Goal: Find specific page/section: Find specific page/section

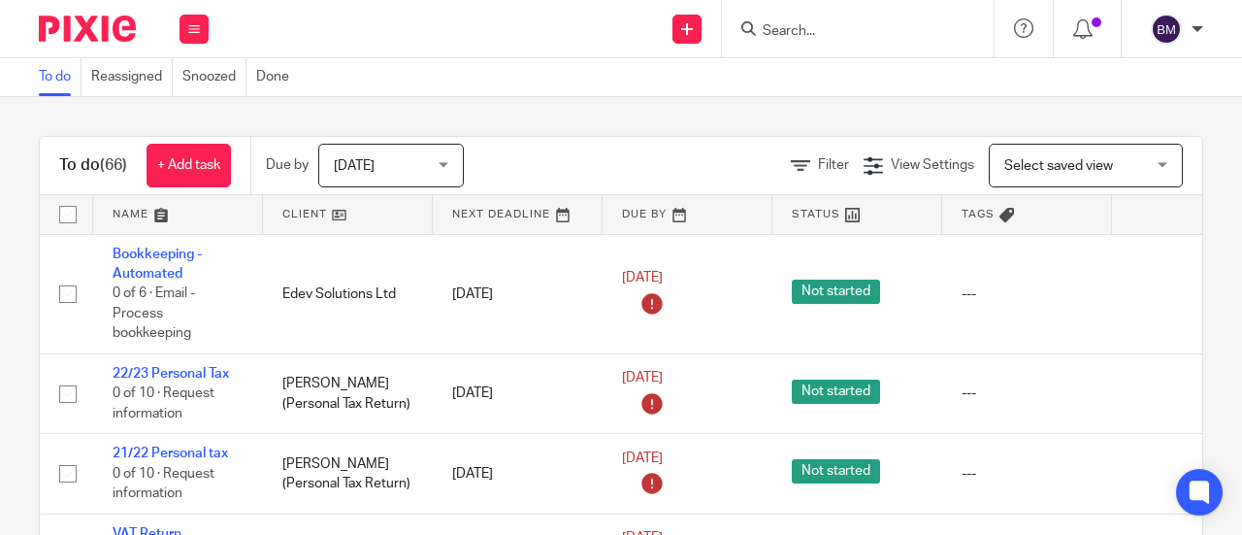
click at [860, 36] on input "Search" at bounding box center [848, 31] width 175 height 17
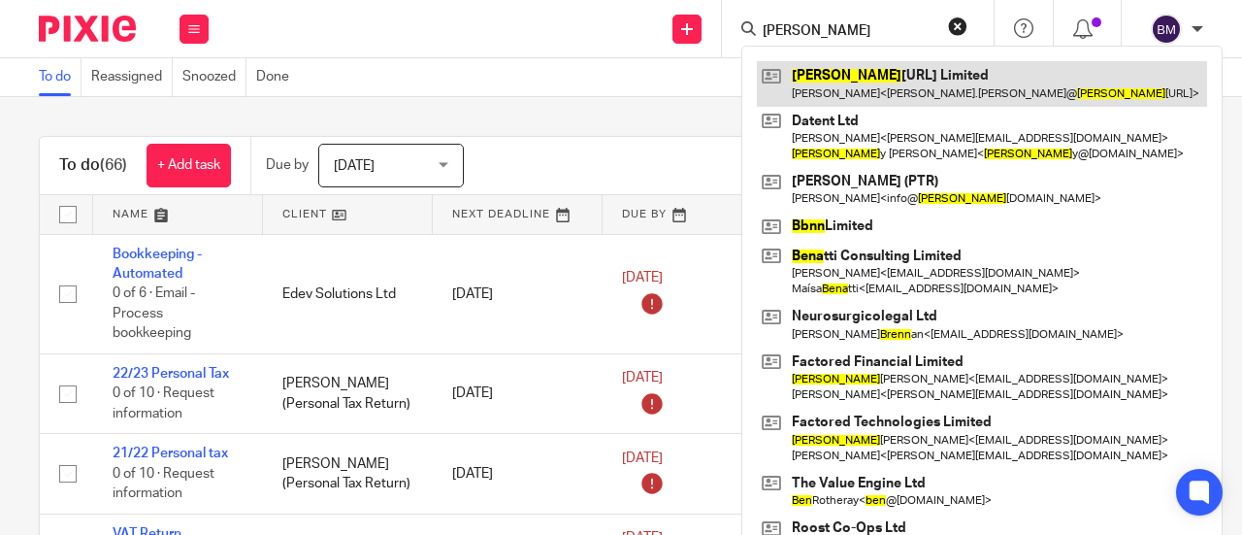
type input "benn"
click at [831, 91] on link at bounding box center [982, 83] width 450 height 45
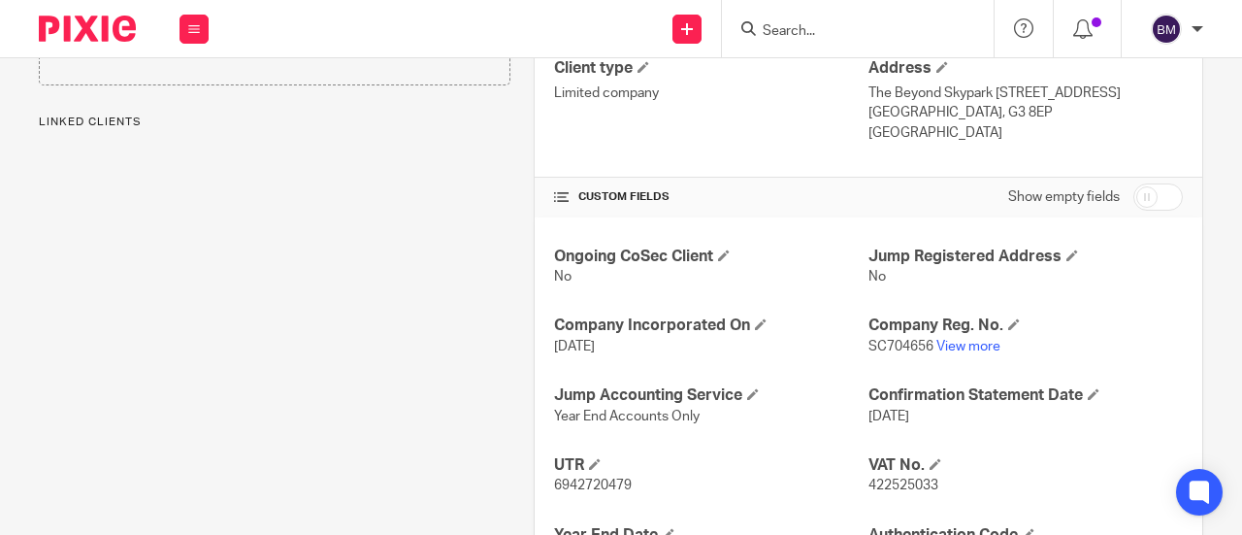
scroll to position [582, 0]
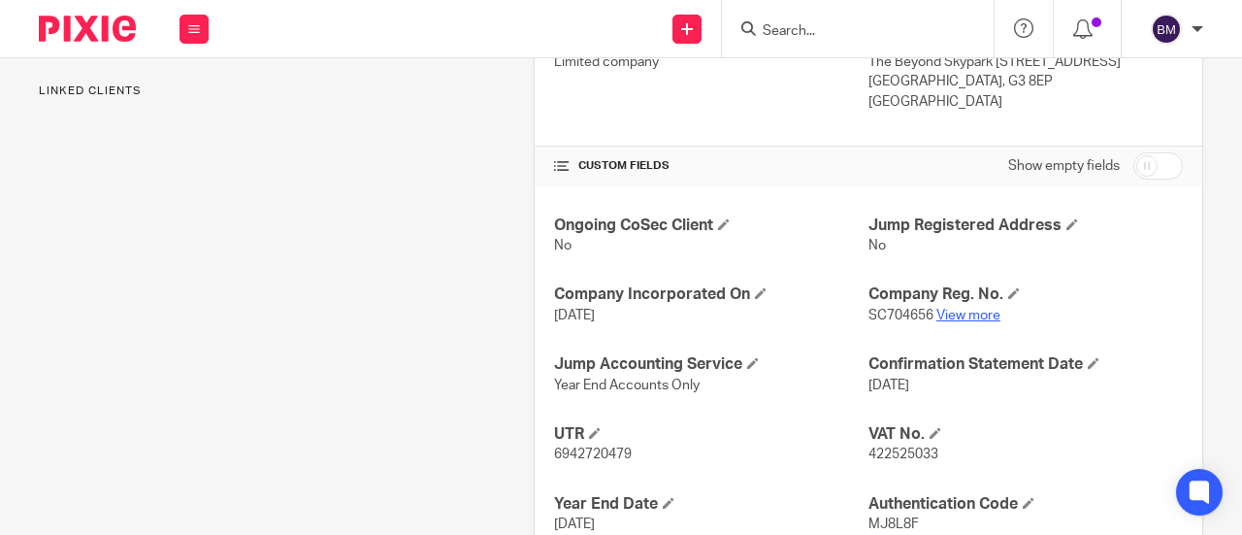
click at [972, 311] on link "View more" at bounding box center [968, 316] width 64 height 14
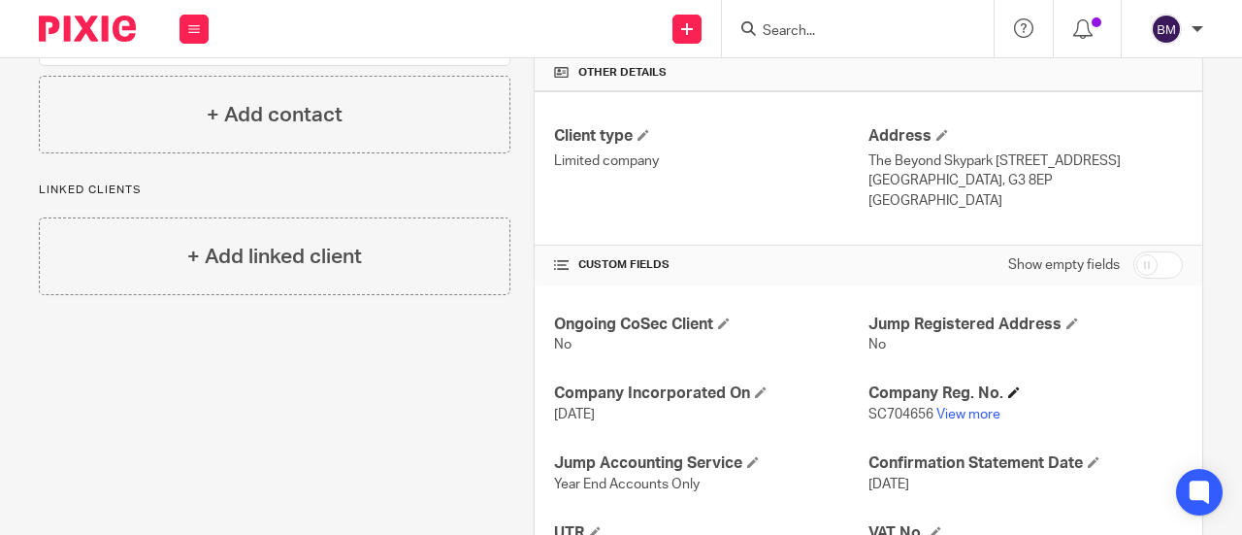
scroll to position [485, 0]
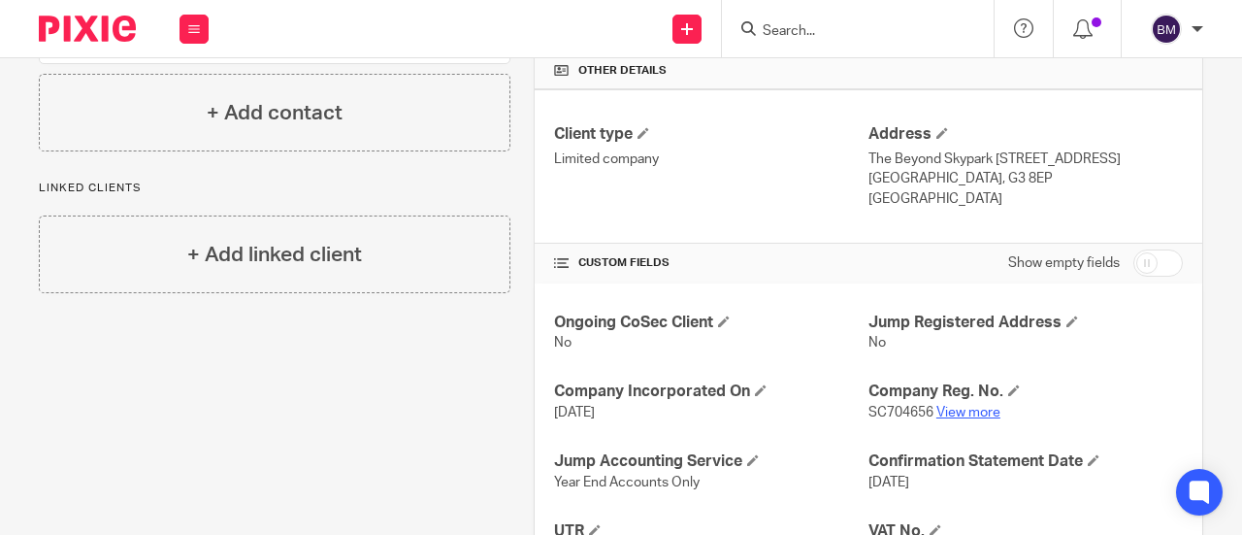
click at [943, 412] on link "View more" at bounding box center [968, 413] width 64 height 14
drag, startPoint x: 818, startPoint y: 54, endPoint x: 809, endPoint y: 30, distance: 25.8
click at [809, 31] on div at bounding box center [858, 28] width 272 height 57
click at [833, 36] on input "Search" at bounding box center [848, 31] width 175 height 17
click at [763, 32] on input "Search" at bounding box center [848, 31] width 175 height 17
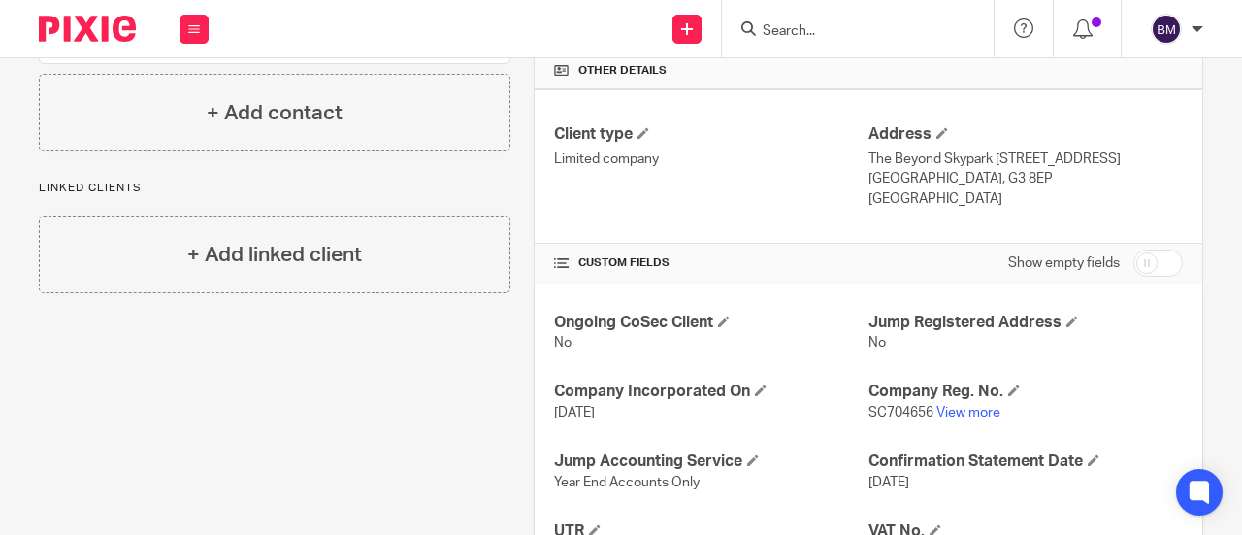
click at [746, 196] on div "Client type Limited company" at bounding box center [711, 166] width 314 height 85
click at [778, 34] on input "Search" at bounding box center [848, 31] width 175 height 17
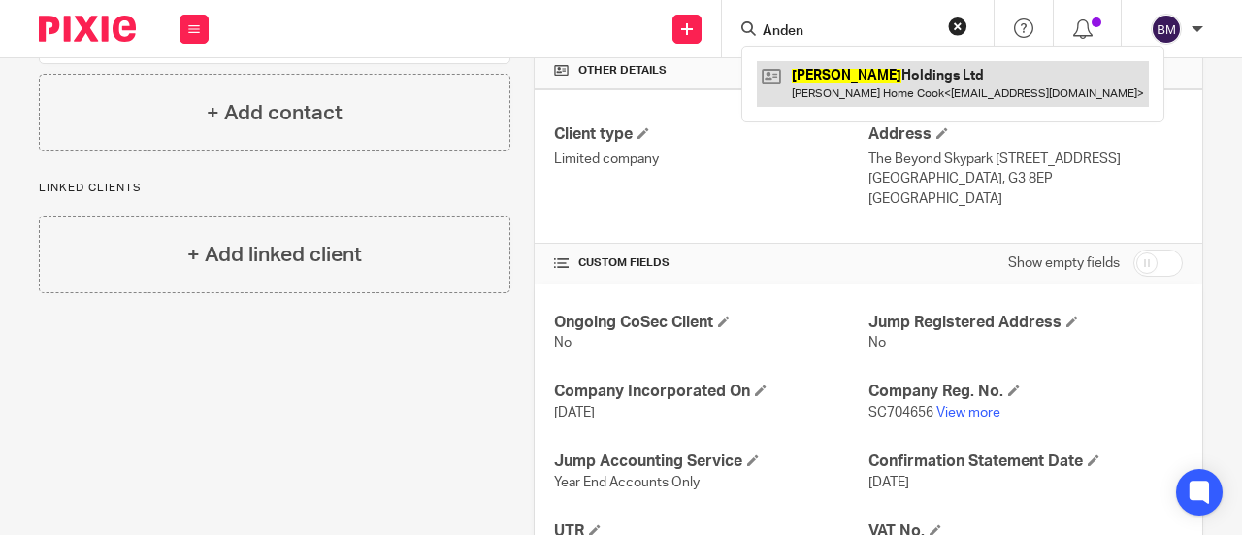
type input "Anden"
click at [942, 76] on link at bounding box center [953, 83] width 392 height 45
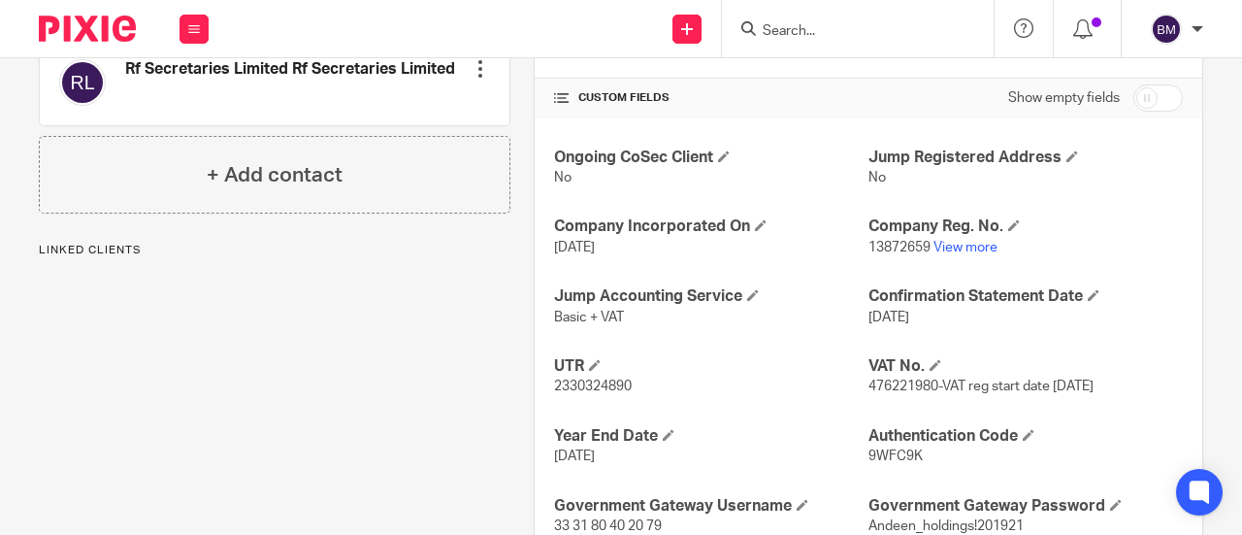
scroll to position [679, 0]
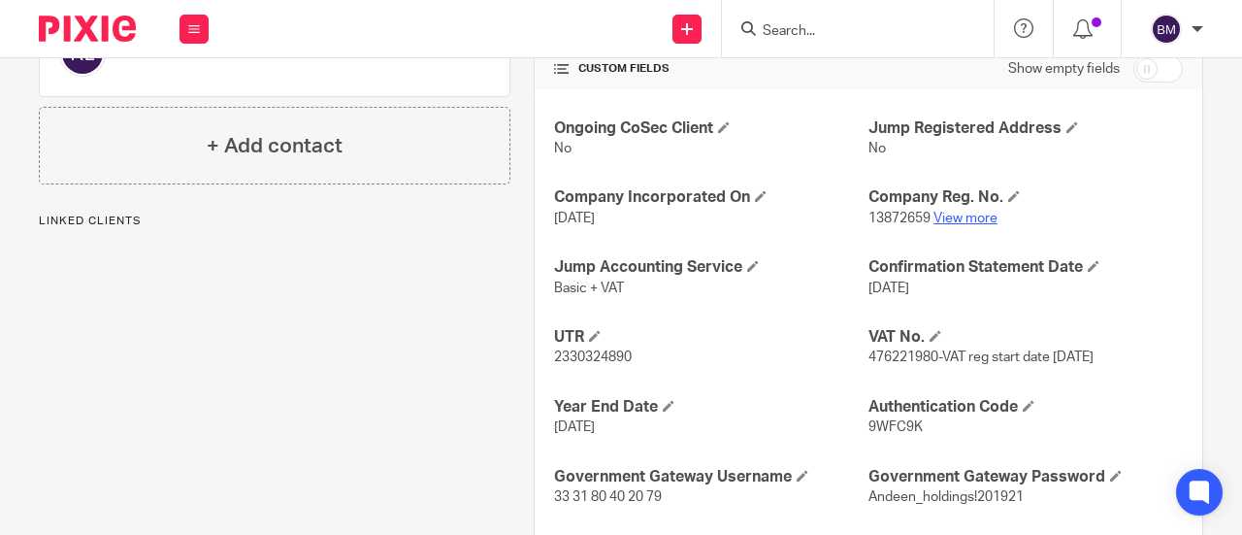
click at [946, 216] on link "View more" at bounding box center [965, 219] width 64 height 14
drag, startPoint x: 831, startPoint y: 25, endPoint x: 821, endPoint y: 24, distance: 9.8
click at [822, 24] on input "Search" at bounding box center [848, 31] width 175 height 17
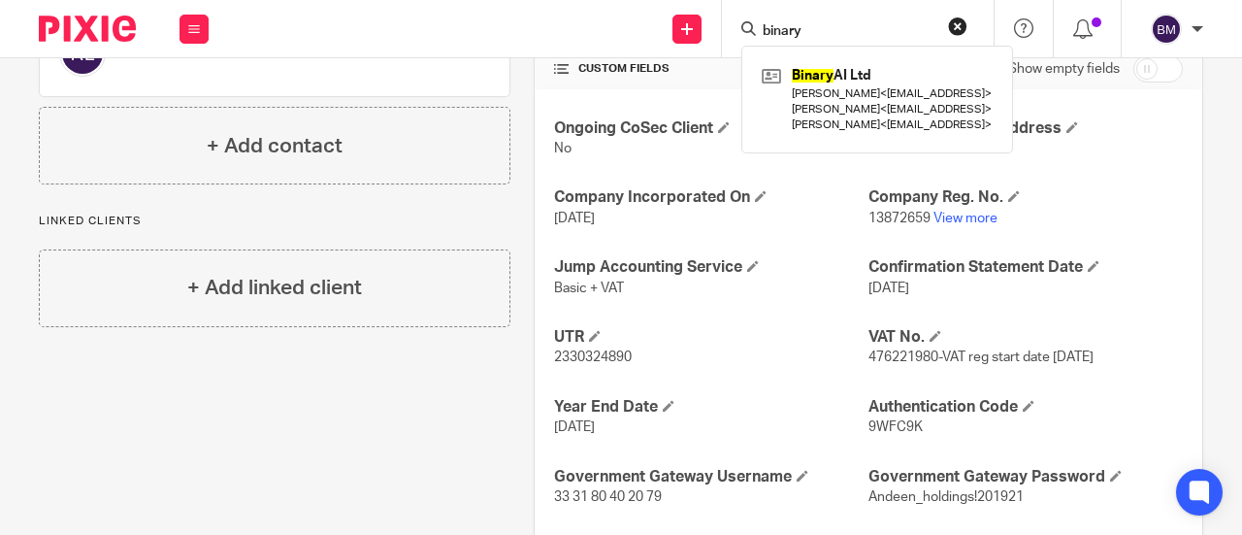
type input "binary"
click button "submit" at bounding box center [0, 0] width 0 height 0
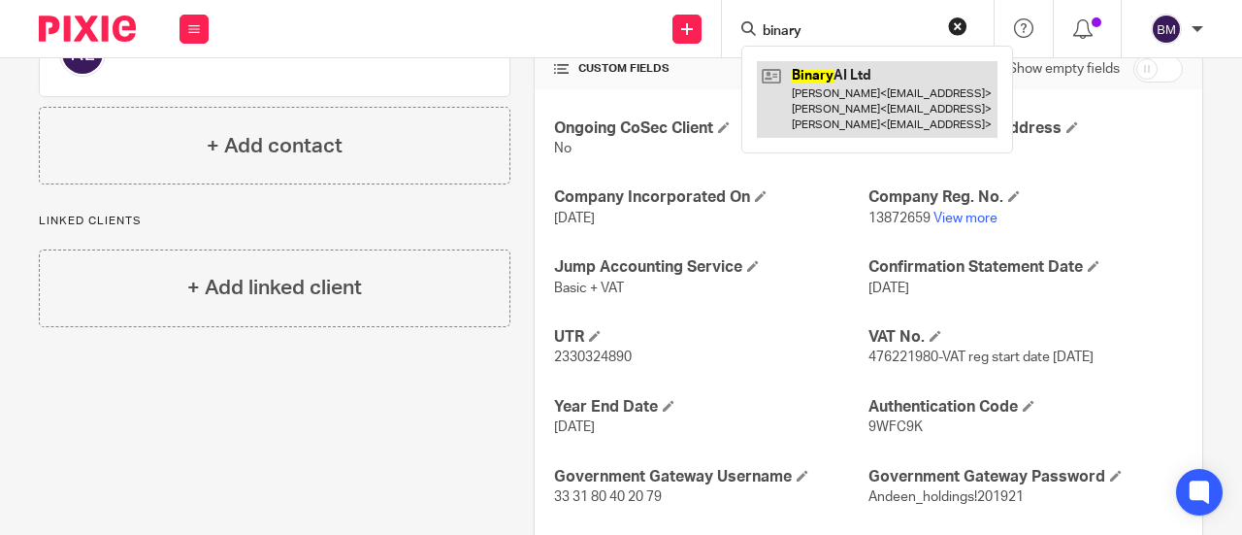
click at [897, 82] on link at bounding box center [877, 99] width 241 height 77
